Goal: Task Accomplishment & Management: Use online tool/utility

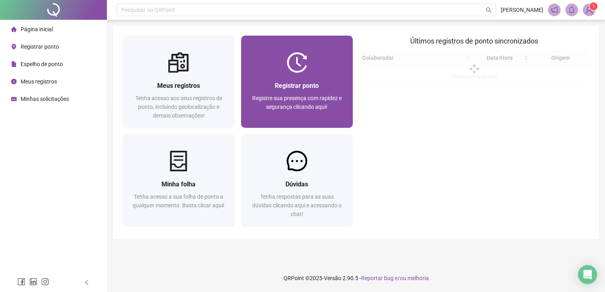
click at [275, 53] on div at bounding box center [297, 62] width 112 height 21
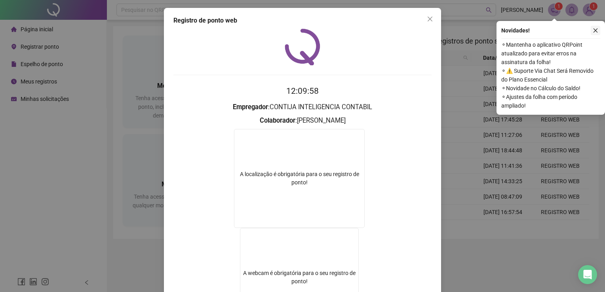
click at [593, 31] on icon "close" at bounding box center [596, 31] width 6 height 6
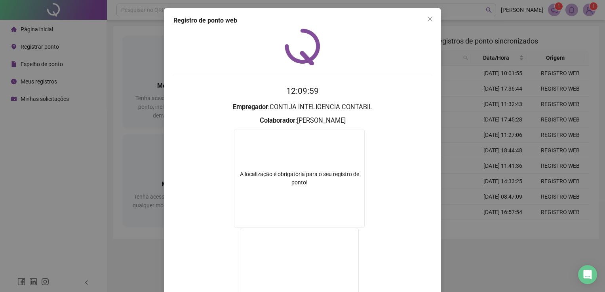
click at [448, 145] on div "Registro de ponto web 12:09:59 Empregador : CONTIJA INTELIGENCIA CONTABIL Colab…" at bounding box center [302, 146] width 605 height 292
click at [310, 78] on div "Registrar ponto Registre sua presença com rapidez e segurança clicando aqui!" at bounding box center [297, 100] width 112 height 55
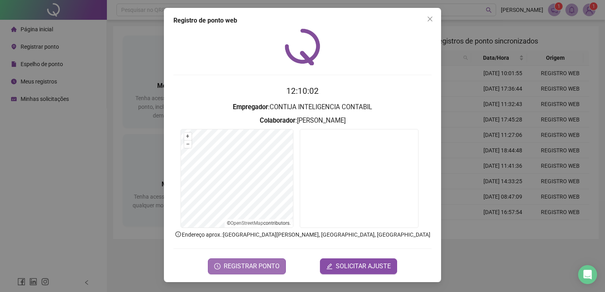
click at [262, 265] on span "REGISTRAR PONTO" at bounding box center [252, 267] width 56 height 10
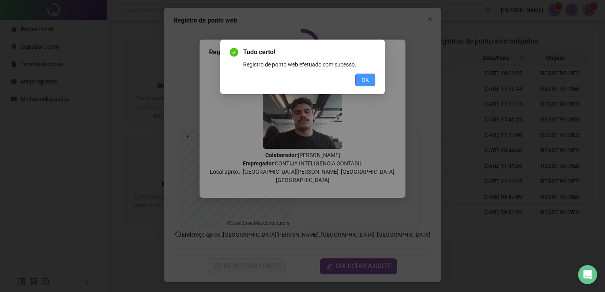
click at [366, 82] on span "OK" at bounding box center [366, 80] width 8 height 9
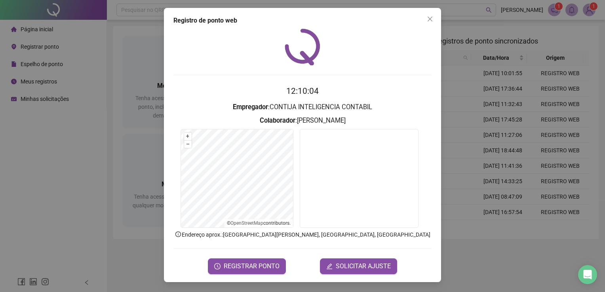
click at [459, 83] on div "Registro de ponto web 12:10:04 Empregador : CONTIJA INTELIGENCIA CONTABIL Colab…" at bounding box center [302, 146] width 605 height 292
